Goal: Check status: Check status

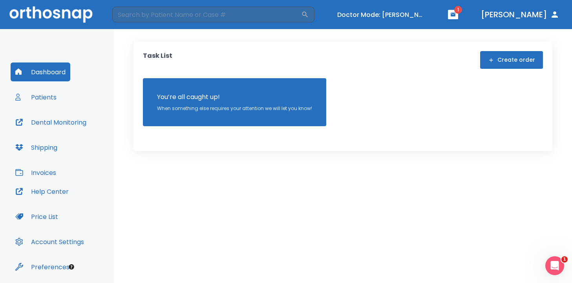
click at [53, 99] on button "Patients" at bounding box center [36, 97] width 51 height 19
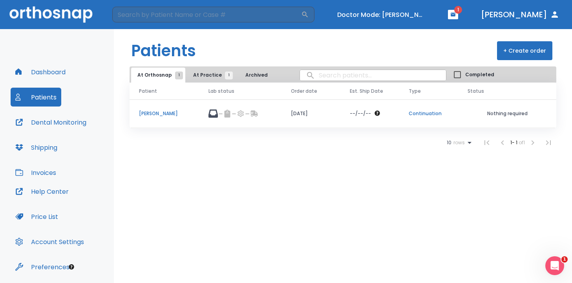
click at [154, 113] on p "[PERSON_NAME]" at bounding box center [164, 113] width 51 height 7
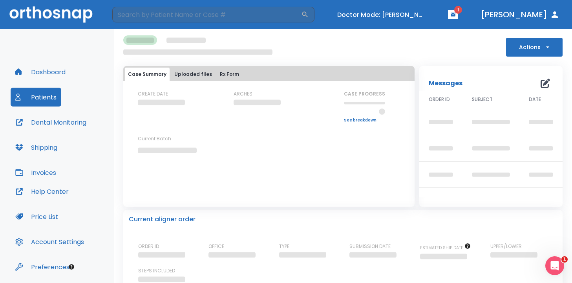
click at [517, 49] on button "Actions" at bounding box center [534, 47] width 57 height 19
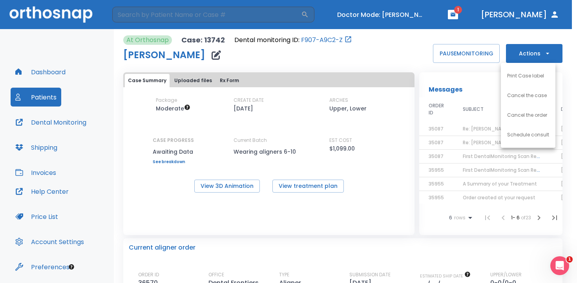
click at [488, 38] on div at bounding box center [288, 141] width 577 height 283
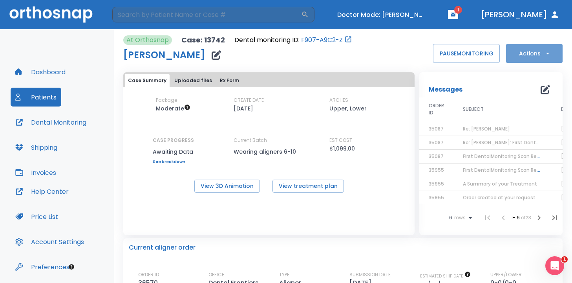
click at [523, 48] on button "Actions" at bounding box center [534, 53] width 57 height 19
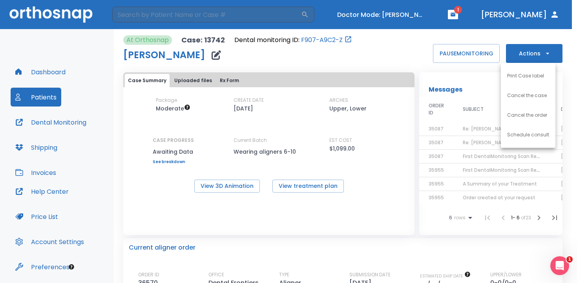
click at [394, 51] on div at bounding box center [288, 141] width 577 height 283
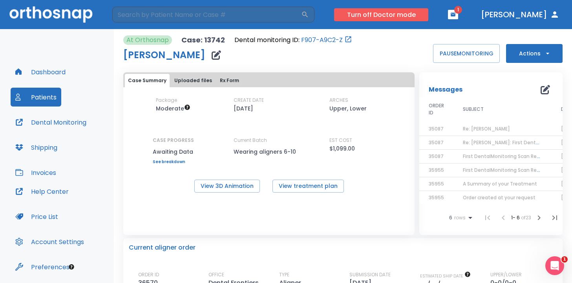
click at [394, 15] on button "Turn off Doctor mode" at bounding box center [381, 14] width 94 height 13
